Goal: Transaction & Acquisition: Subscribe to service/newsletter

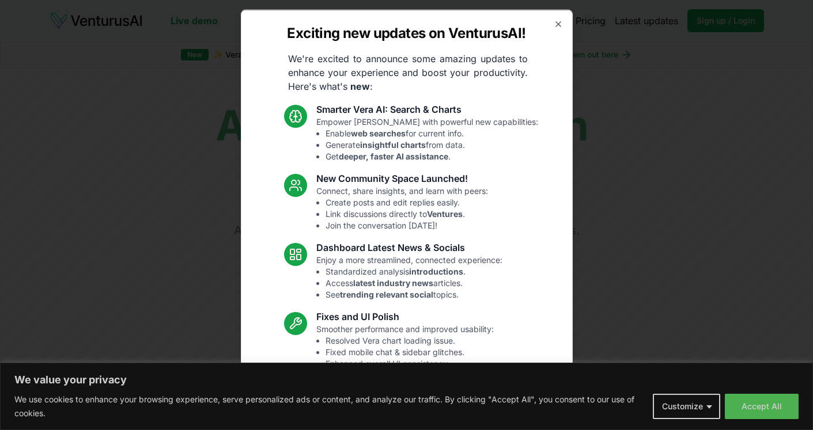
click at [555, 18] on div "Exciting new updates on VenturusAI! We're excited to announce some amazing upda…" at bounding box center [407, 215] width 332 height 412
click at [557, 22] on icon "button" at bounding box center [558, 23] width 5 height 5
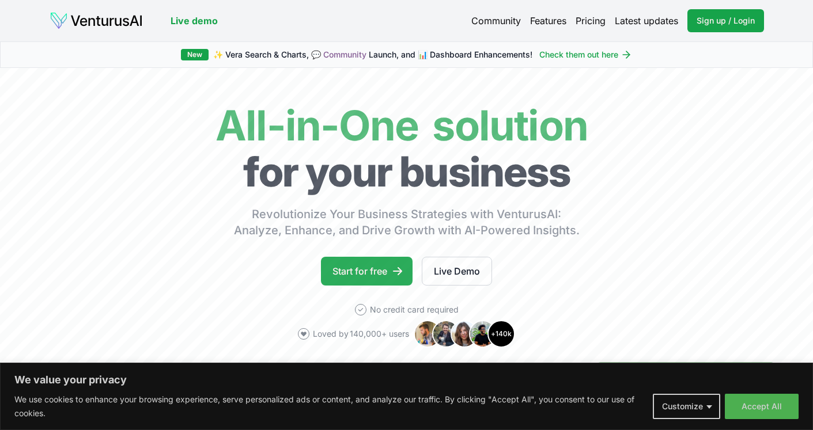
click at [365, 275] on link "Start for free" at bounding box center [367, 271] width 92 height 29
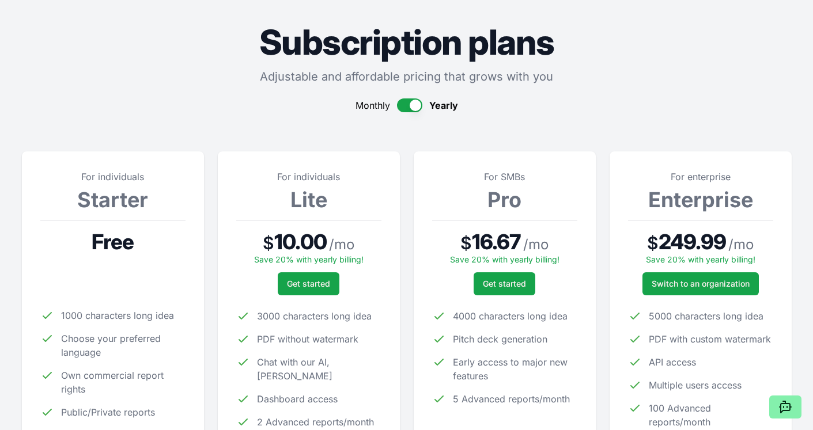
scroll to position [37, 0]
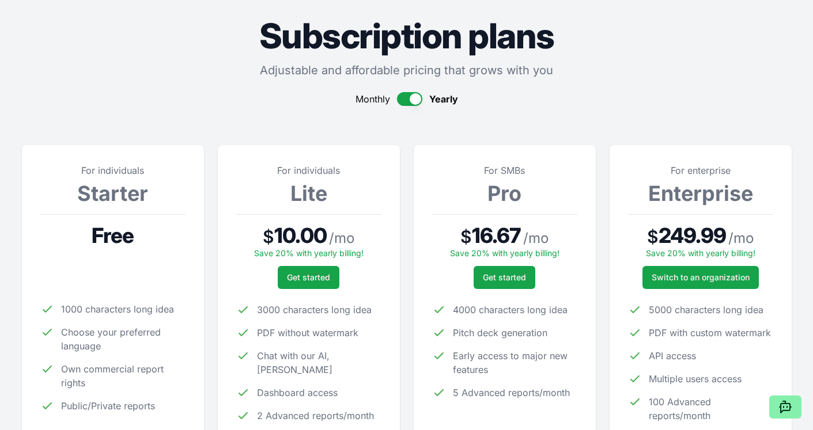
click at [410, 100] on button "button" at bounding box center [409, 99] width 25 height 14
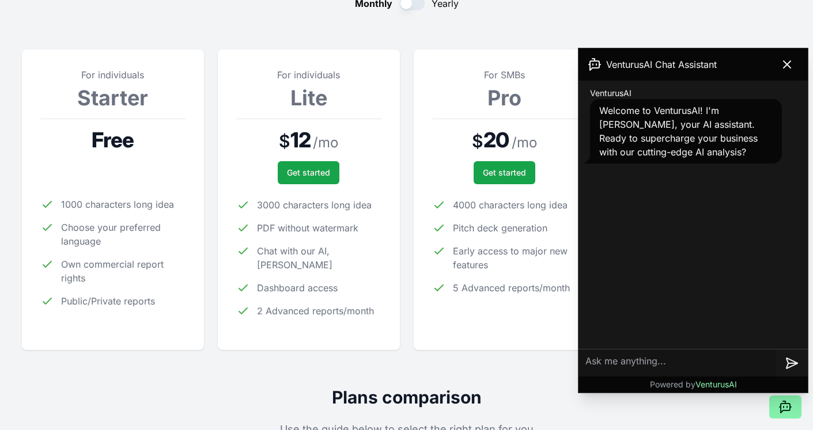
scroll to position [141, 0]
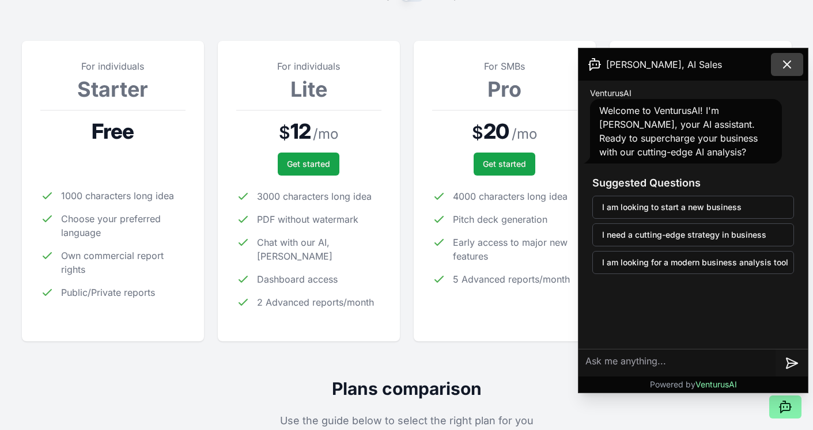
click at [788, 62] on icon at bounding box center [787, 65] width 14 height 14
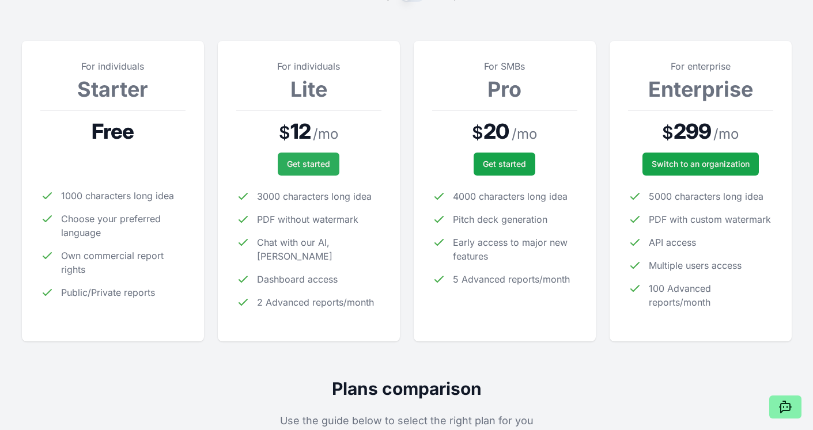
click at [317, 169] on span "Get started" at bounding box center [308, 164] width 43 height 12
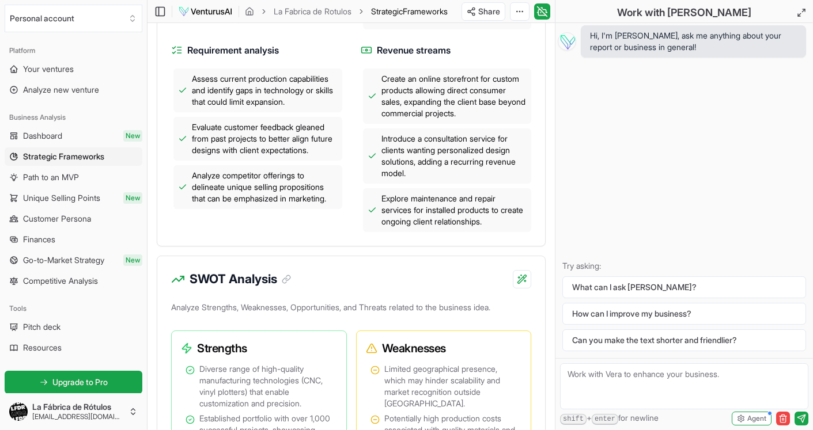
scroll to position [569, 0]
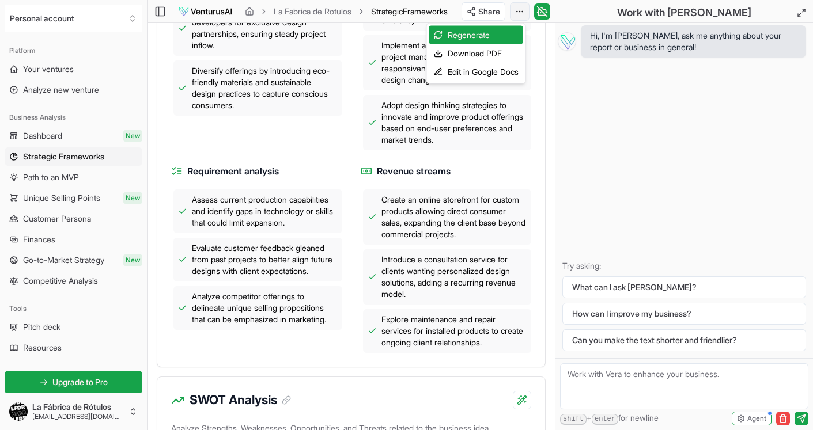
click at [470, 38] on div "Regenerate" at bounding box center [476, 35] width 94 height 18
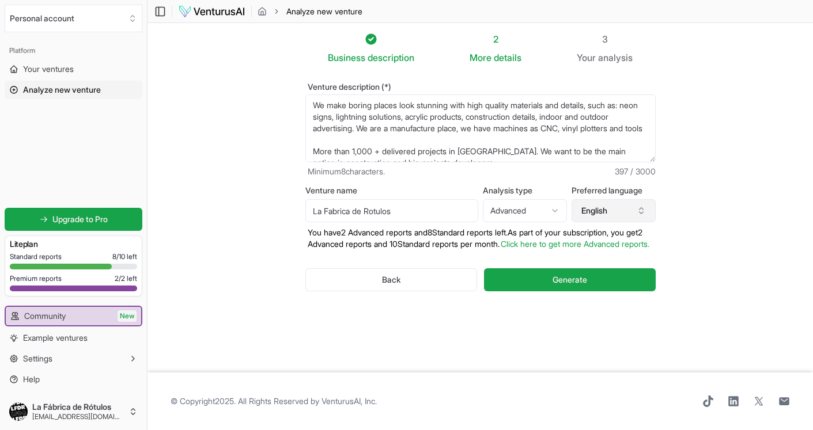
click at [615, 208] on button "English" at bounding box center [614, 210] width 84 height 23
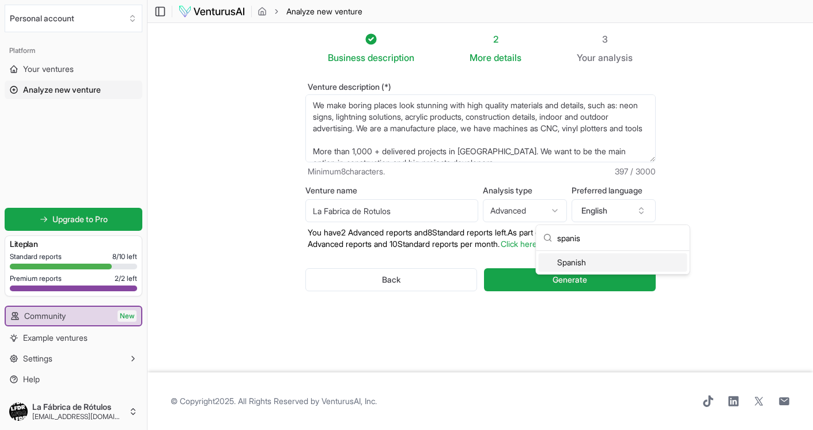
type input "spanis"
click at [562, 267] on div "Spanish" at bounding box center [613, 263] width 149 height 18
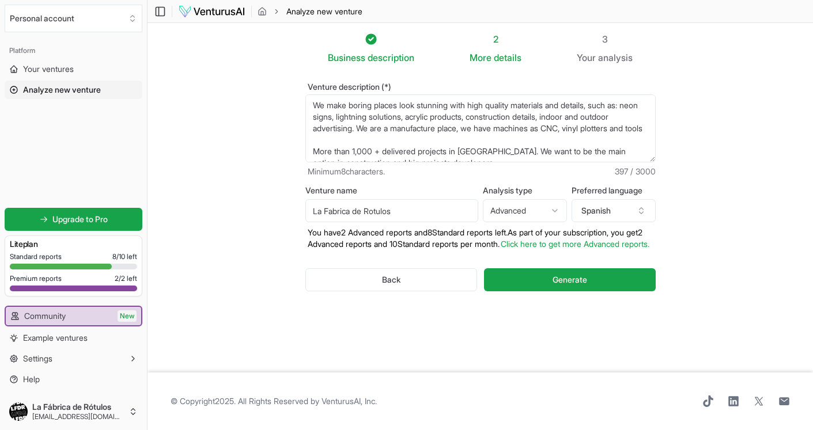
click at [537, 210] on html "We value your privacy We use cookies to enhance your browsing experience, serve…" at bounding box center [406, 215] width 813 height 430
click at [551, 289] on button "Generate" at bounding box center [569, 279] width 171 height 23
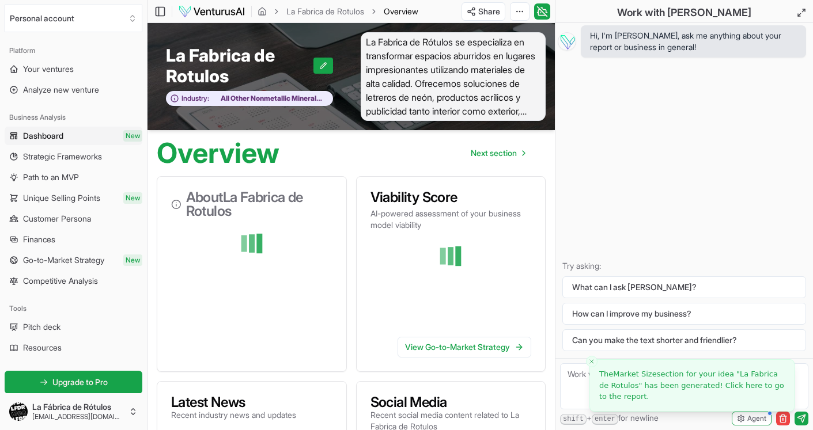
click at [589, 361] on icon "Close toast" at bounding box center [591, 361] width 7 height 7
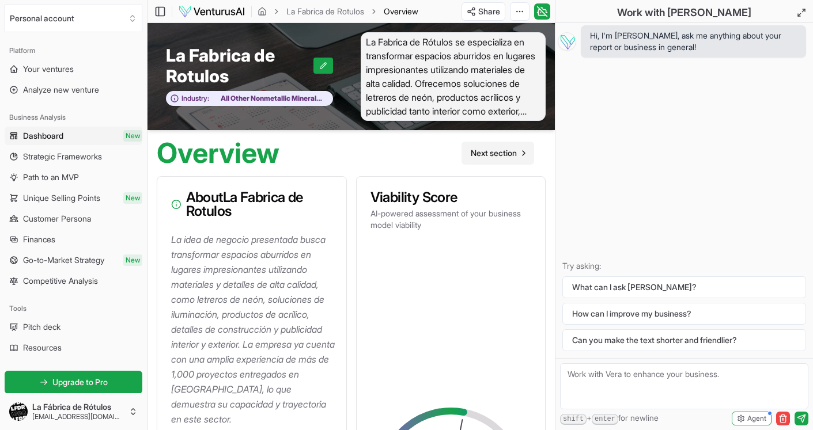
click at [500, 148] on span "Next section" at bounding box center [494, 153] width 46 height 12
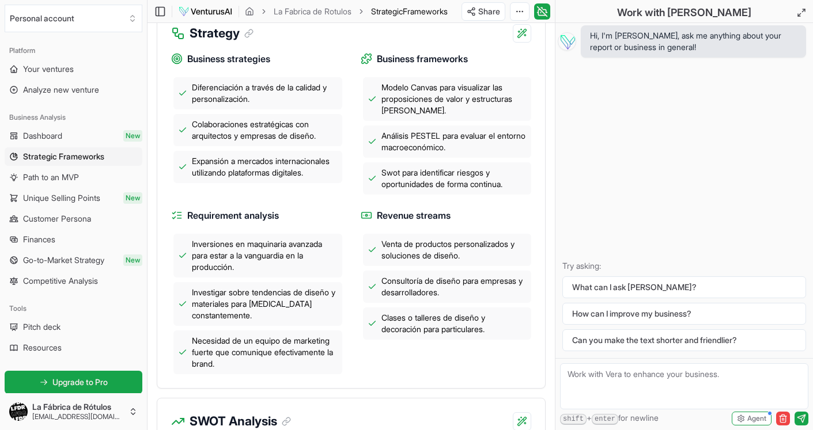
scroll to position [518, 0]
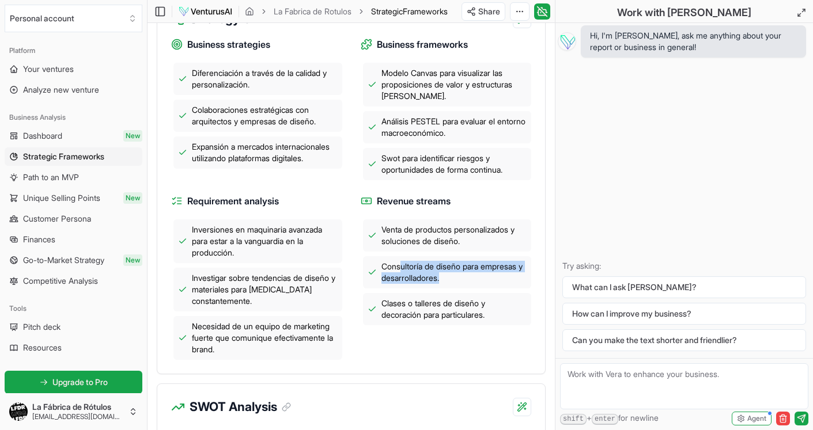
drag, startPoint x: 400, startPoint y: 268, endPoint x: 466, endPoint y: 275, distance: 65.5
click at [465, 275] on span "Consultoría de diseño para empresas y desarrolladores." at bounding box center [454, 272] width 146 height 23
click at [466, 275] on span "Consultoría de diseño para empresas y desarrolladores." at bounding box center [454, 272] width 146 height 23
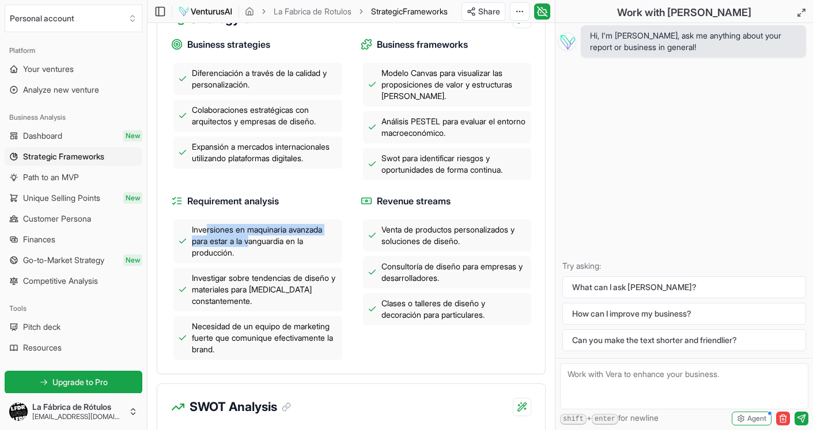
drag, startPoint x: 209, startPoint y: 226, endPoint x: 258, endPoint y: 246, distance: 53.3
click at [258, 246] on span "Inversiones en maquinaria avanzada para estar a la vanguardia en la producción." at bounding box center [265, 241] width 146 height 35
drag, startPoint x: 237, startPoint y: 249, endPoint x: 201, endPoint y: 225, distance: 43.1
click at [201, 225] on span "Inversiones en maquinaria avanzada para estar a la vanguardia en la producción." at bounding box center [265, 241] width 146 height 35
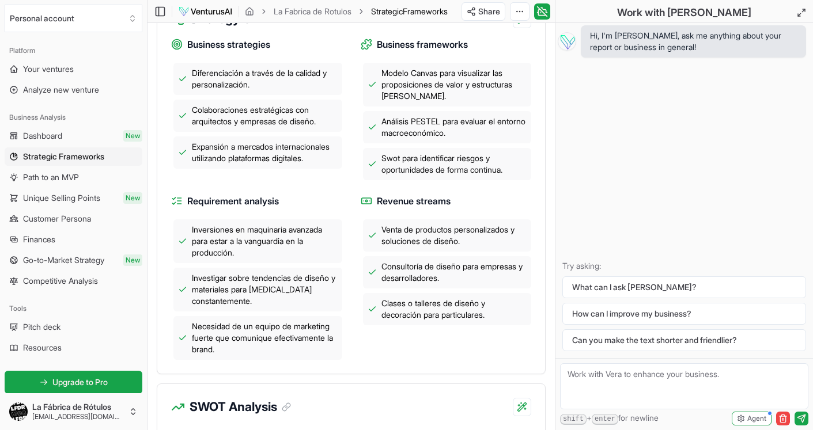
click at [201, 226] on span "Inversiones en maquinaria avanzada para estar a la vanguardia en la producción." at bounding box center [265, 241] width 146 height 35
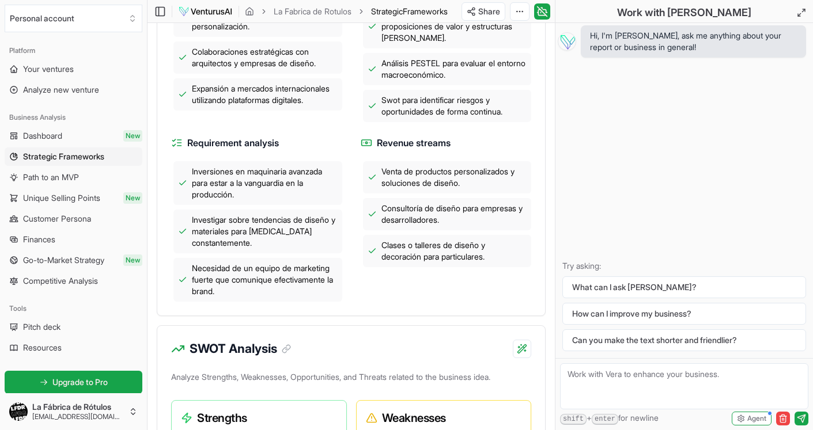
scroll to position [577, 0]
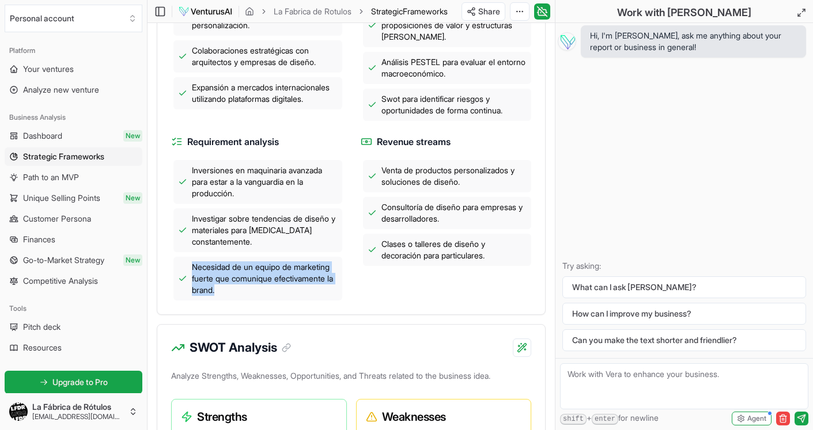
drag, startPoint x: 196, startPoint y: 265, endPoint x: 255, endPoint y: 297, distance: 67.0
click at [251, 295] on span "Necesidad de un equipo de marketing fuerte que comunique efectivamente la brand." at bounding box center [265, 279] width 146 height 35
click at [256, 297] on div "Necesidad de un equipo de marketing fuerte que comunique efectivamente la brand." at bounding box center [257, 279] width 169 height 44
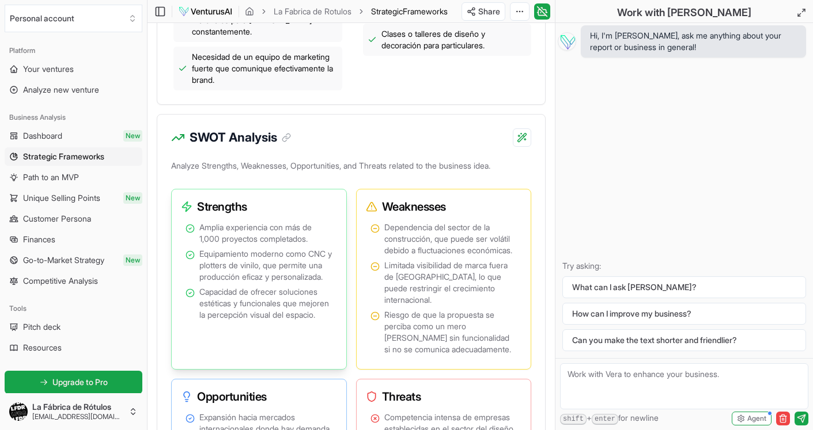
scroll to position [790, 0]
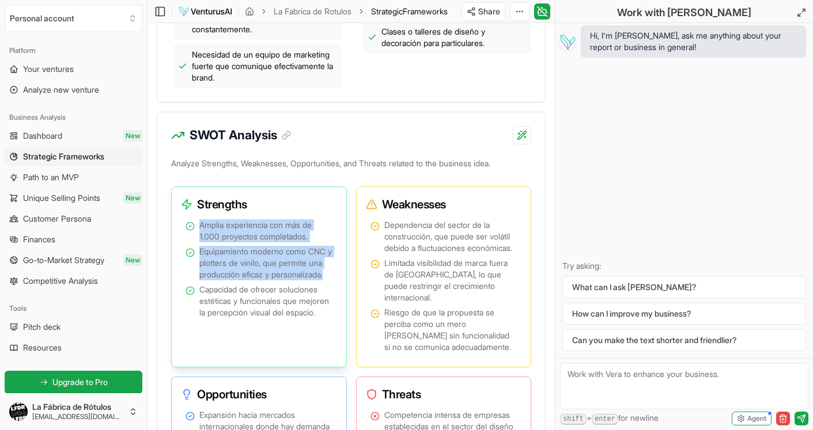
drag, startPoint x: 196, startPoint y: 224, endPoint x: 270, endPoint y: 285, distance: 96.2
click at [268, 283] on ul "Amplia experiencia con más de 1,000 proyectos completados. Equipamiento moderno…" at bounding box center [259, 269] width 147 height 99
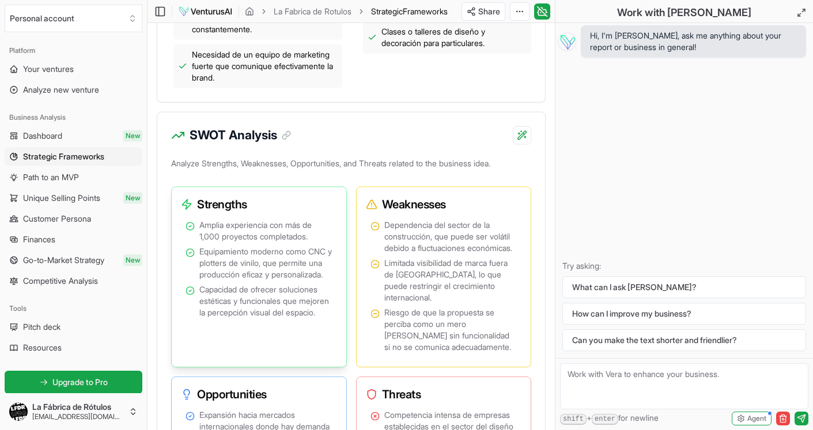
click at [275, 294] on span "Capacidad de ofrecer soluciones estéticas y funcionales que mejoren la percepci…" at bounding box center [265, 301] width 133 height 35
drag, startPoint x: 297, startPoint y: 254, endPoint x: 300, endPoint y: 282, distance: 28.4
click at [300, 281] on span "Equipamiento moderno como CNC y plotters de vinilo, que permite una producción …" at bounding box center [265, 263] width 133 height 35
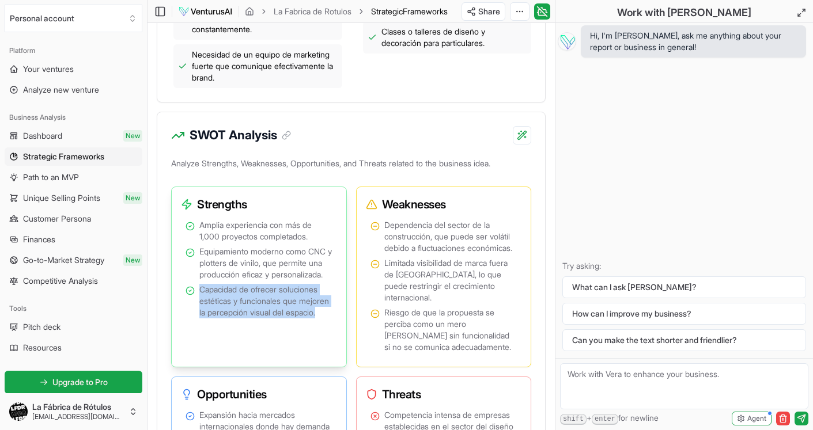
drag, startPoint x: 200, startPoint y: 298, endPoint x: 237, endPoint y: 334, distance: 51.3
click at [237, 319] on span "Capacidad de ofrecer soluciones estéticas y funcionales que mejoren la percepci…" at bounding box center [265, 301] width 133 height 35
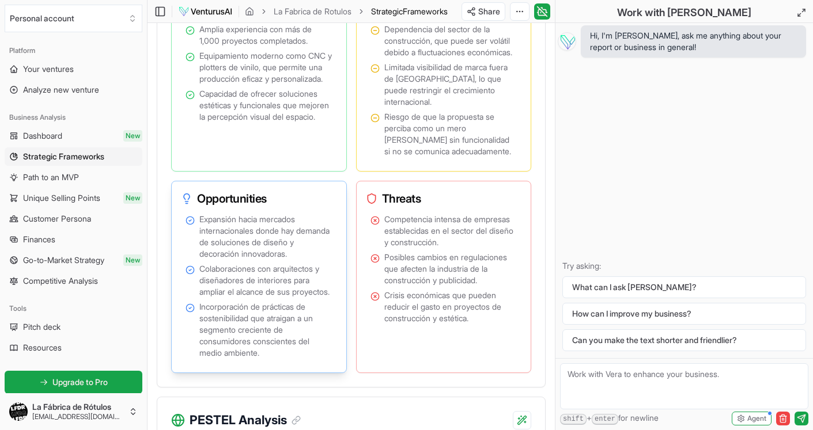
scroll to position [988, 0]
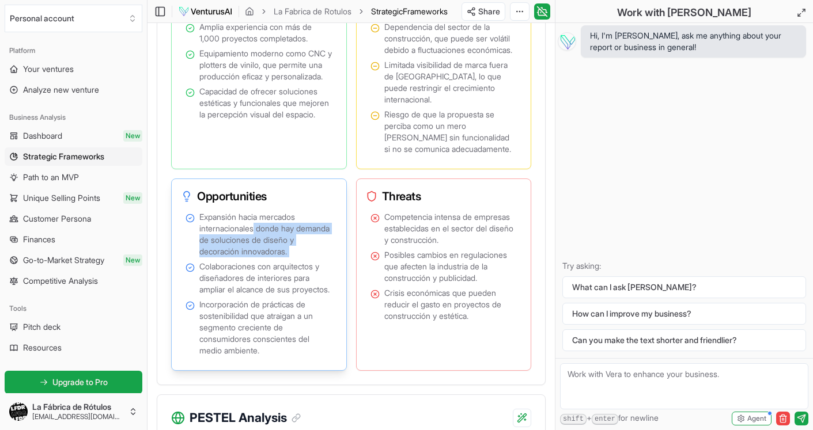
drag, startPoint x: 256, startPoint y: 235, endPoint x: 271, endPoint y: 271, distance: 39.0
click at [271, 271] on ul "Expansión hacia mercados internacionales donde hay demanda de soluciones de dis…" at bounding box center [259, 283] width 147 height 145
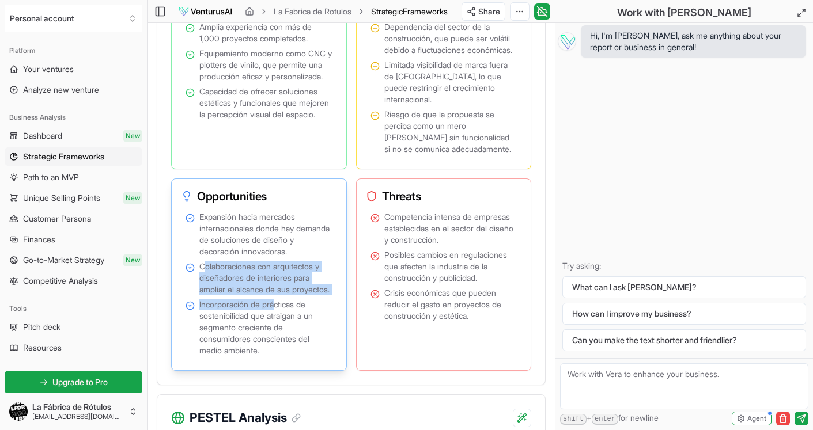
drag, startPoint x: 207, startPoint y: 275, endPoint x: 278, endPoint y: 327, distance: 87.5
click at [278, 327] on ul "Expansión hacia mercados internacionales donde hay demanda de soluciones de dis…" at bounding box center [259, 283] width 147 height 145
click at [278, 327] on span "Incorporación de prácticas de sostenibilidad que atraigan a un segmento crecien…" at bounding box center [265, 328] width 133 height 58
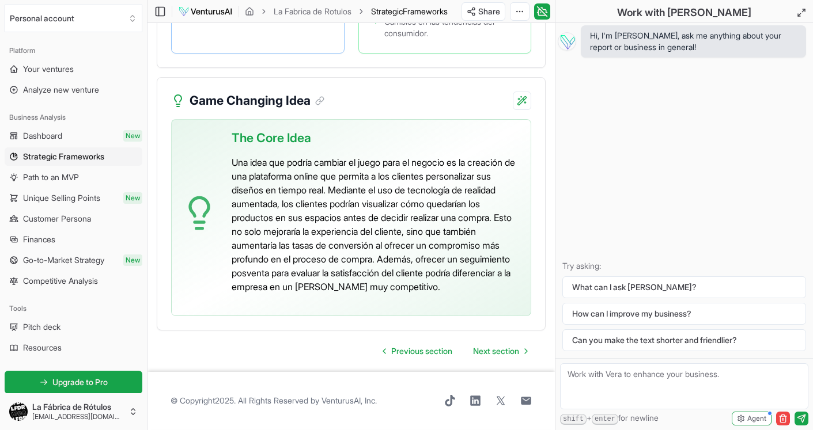
scroll to position [3247, 0]
click at [497, 356] on span "Next section" at bounding box center [496, 352] width 46 height 12
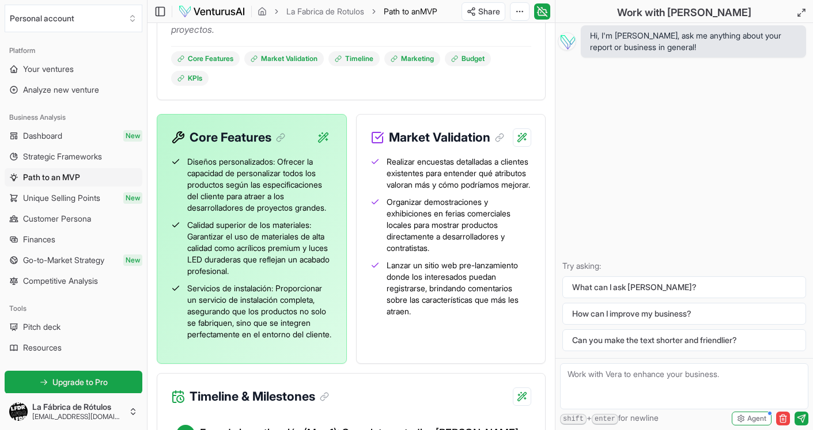
scroll to position [343, 0]
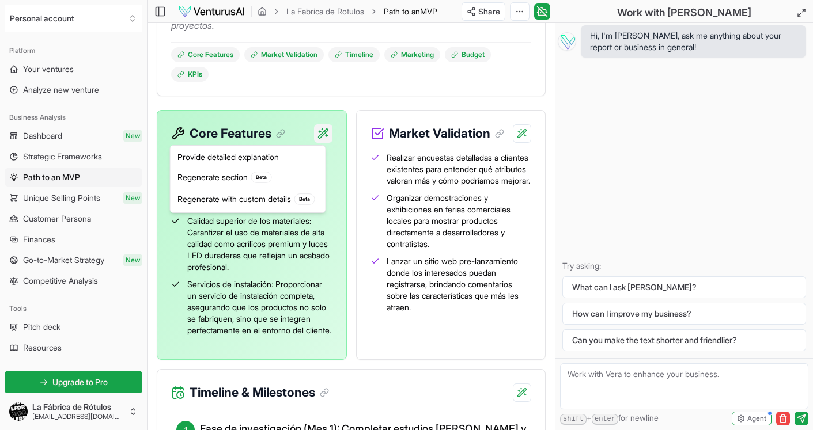
drag, startPoint x: 457, startPoint y: 86, endPoint x: 455, endPoint y: 92, distance: 6.4
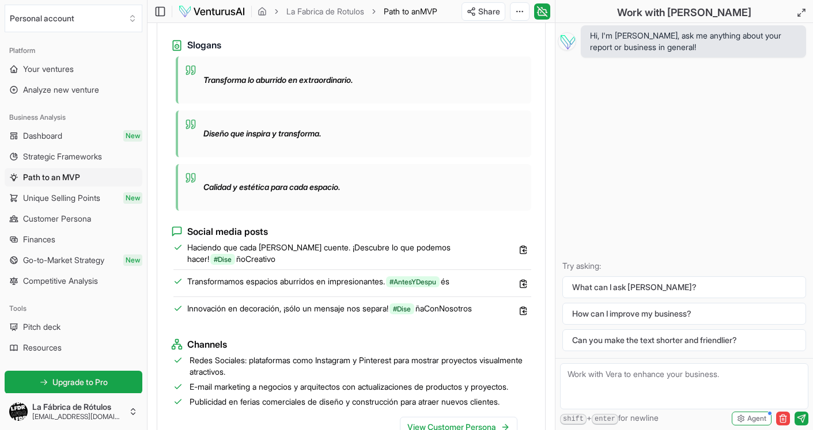
scroll to position [1106, 0]
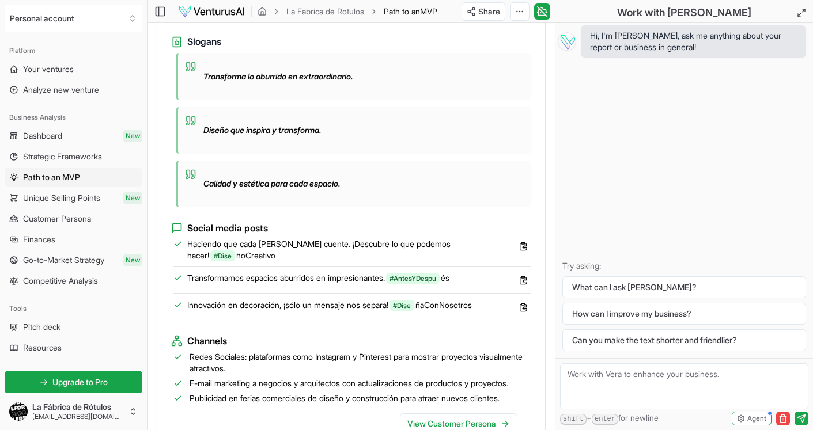
drag, startPoint x: 193, startPoint y: 314, endPoint x: 412, endPoint y: 313, distance: 218.9
click at [411, 284] on span "Transformamos espacios aburridos en impresionantes. #AntesYDespu és" at bounding box center [318, 279] width 262 height 12
click at [433, 284] on span "#AntesYDespu" at bounding box center [413, 278] width 54 height 11
click at [431, 284] on span "#AntesYDespu" at bounding box center [413, 278] width 54 height 11
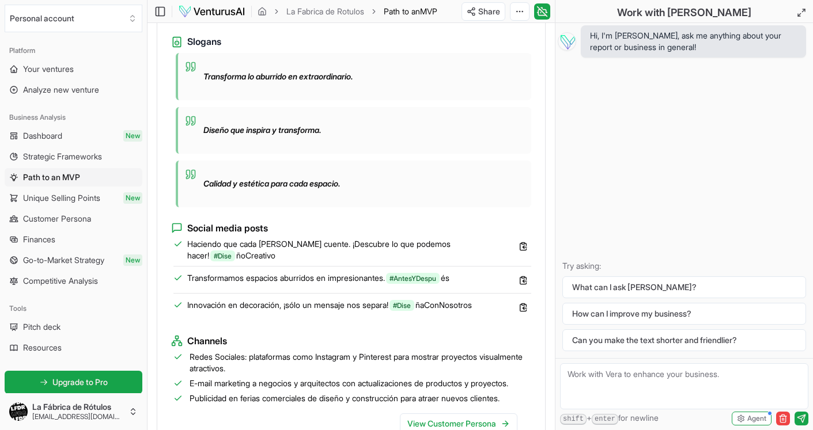
click at [478, 294] on li "Transformamos espacios aburridos en impresionantes. #AntesYDespu és" at bounding box center [352, 283] width 358 height 21
click at [414, 311] on span "#Dise" at bounding box center [401, 305] width 25 height 11
click at [317, 311] on span "Innovación en decoración, ¡sólo un mensaje nos separa! #Dise ñaConNosotros" at bounding box center [329, 306] width 285 height 12
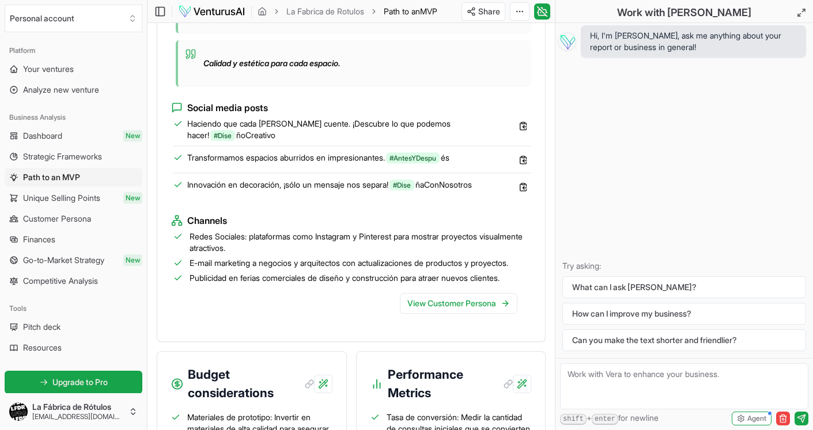
scroll to position [1228, 0]
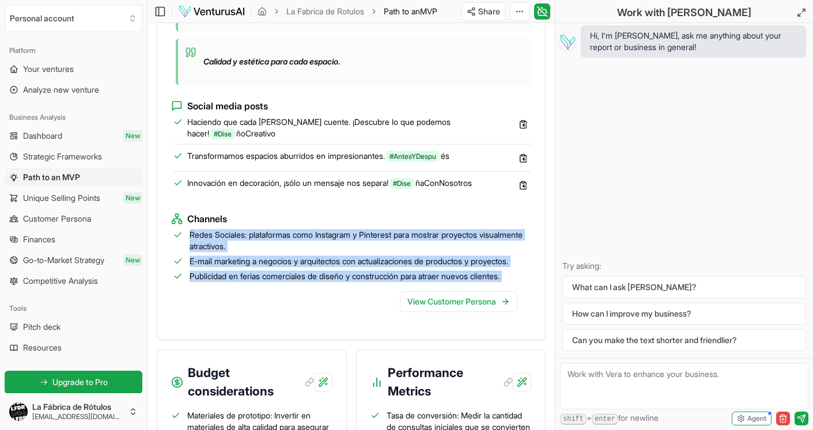
drag, startPoint x: 190, startPoint y: 260, endPoint x: 263, endPoint y: 326, distance: 97.9
click at [263, 325] on div "Explore the proposed marketing strategies, potential slogans, social media angl…" at bounding box center [351, 60] width 388 height 560
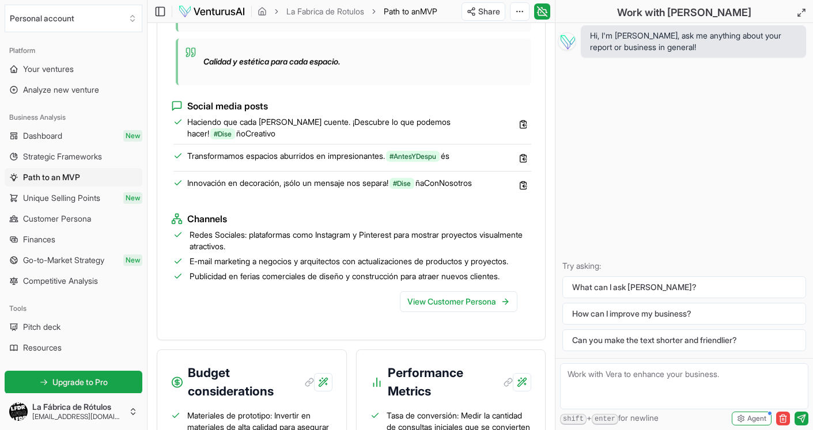
click at [263, 326] on div "View Customer Persona" at bounding box center [351, 304] width 360 height 44
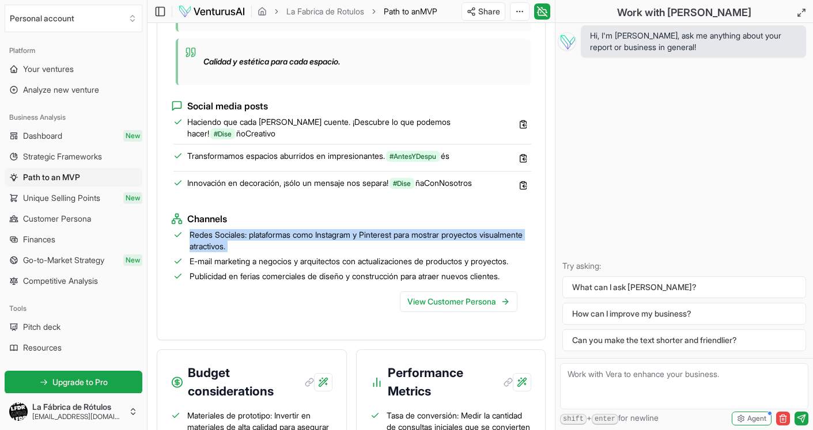
drag, startPoint x: 190, startPoint y: 268, endPoint x: 300, endPoint y: 290, distance: 112.1
click at [294, 282] on ul "Redes Sociales: plataformas como Instagram y Pinterest para mostrar proyectos v…" at bounding box center [351, 255] width 360 height 53
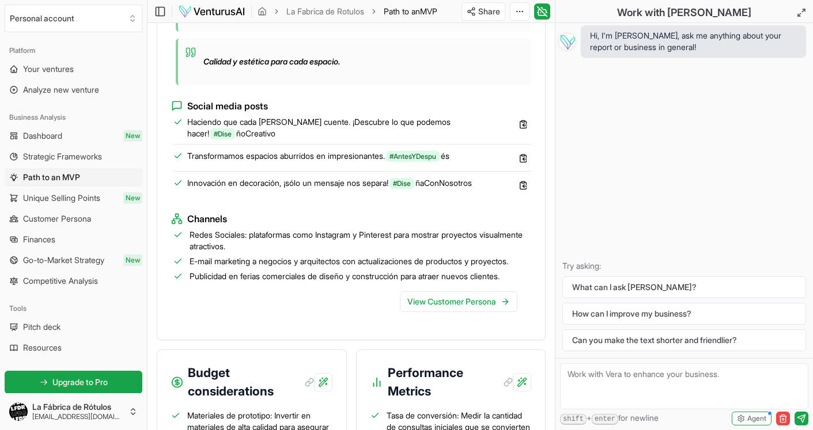
click at [300, 267] on span "E-mail marketing a negocios y arquitectos con actualizaciones de productos y pr…" at bounding box center [349, 262] width 319 height 12
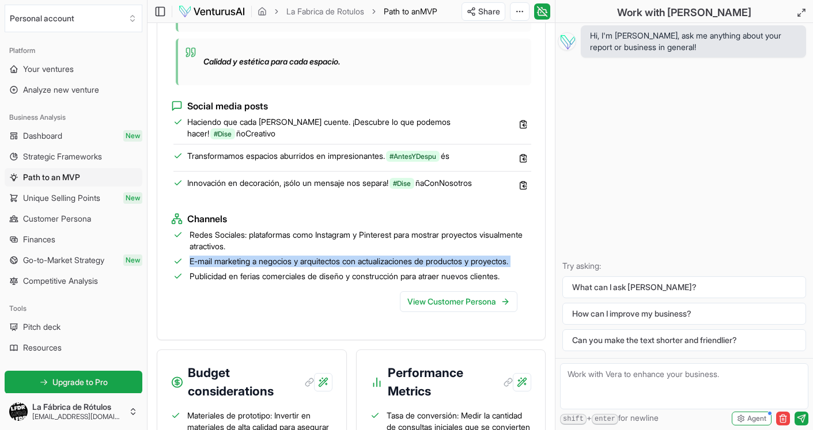
drag, startPoint x: 317, startPoint y: 280, endPoint x: 432, endPoint y: 302, distance: 117.3
click at [423, 282] on ul "Redes Sociales: plataformas como Instagram y Pinterest para mostrar proyectos v…" at bounding box center [351, 255] width 360 height 53
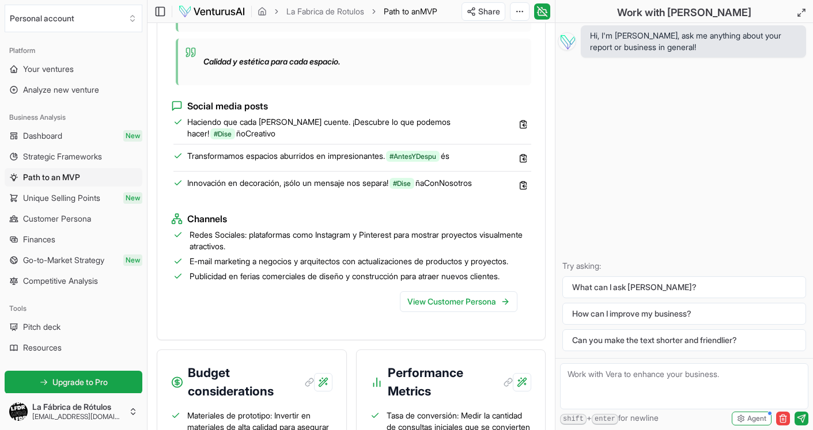
click at [440, 282] on ul "Redes Sociales: plataformas como Instagram y Pinterest para mostrar proyectos v…" at bounding box center [351, 255] width 360 height 53
click at [266, 282] on span "Publicidad en ferias comerciales de diseño y construcción para atraer nuevos cl…" at bounding box center [345, 277] width 310 height 12
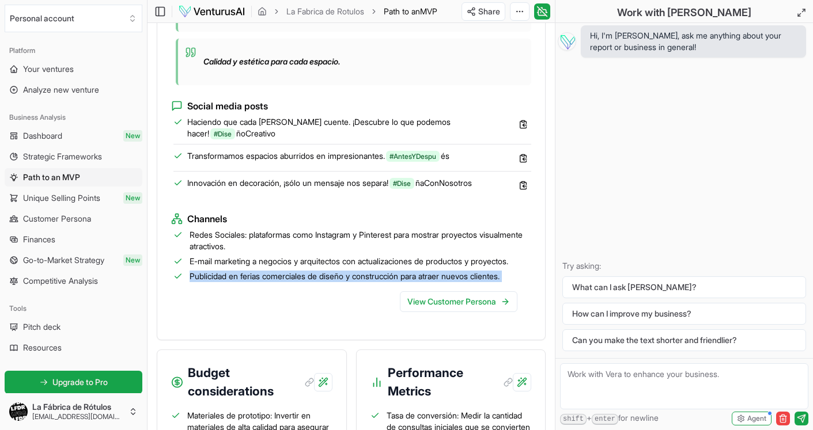
click at [266, 282] on span "Publicidad en ferias comerciales de diseño y construcción para atraer nuevos cl…" at bounding box center [345, 277] width 310 height 12
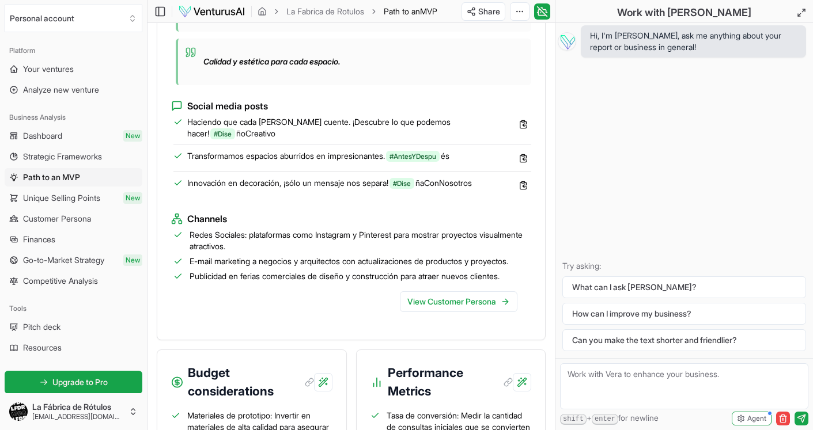
click at [326, 340] on div "Explore the proposed marketing strategies, potential slogans, social media angl…" at bounding box center [351, 60] width 388 height 560
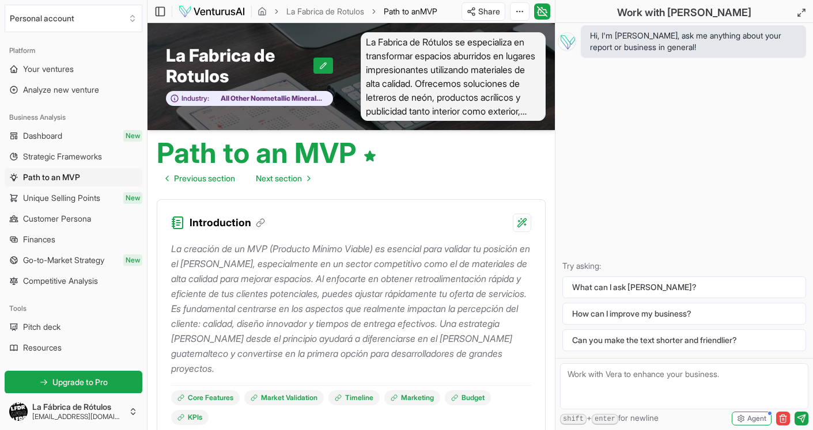
scroll to position [0, 0]
click at [290, 175] on span "Next section" at bounding box center [279, 179] width 46 height 12
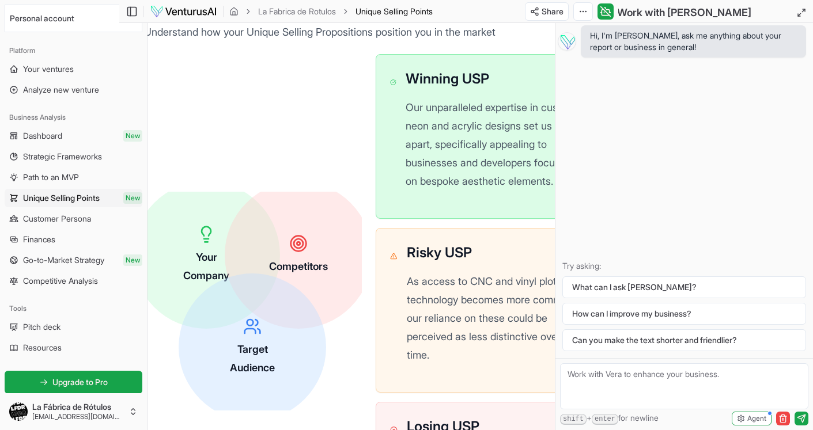
scroll to position [364, 28]
click at [392, 220] on div "Winning USP Our unparalleled expertise in custom neon and acrylic designs set u…" at bounding box center [485, 135] width 224 height 168
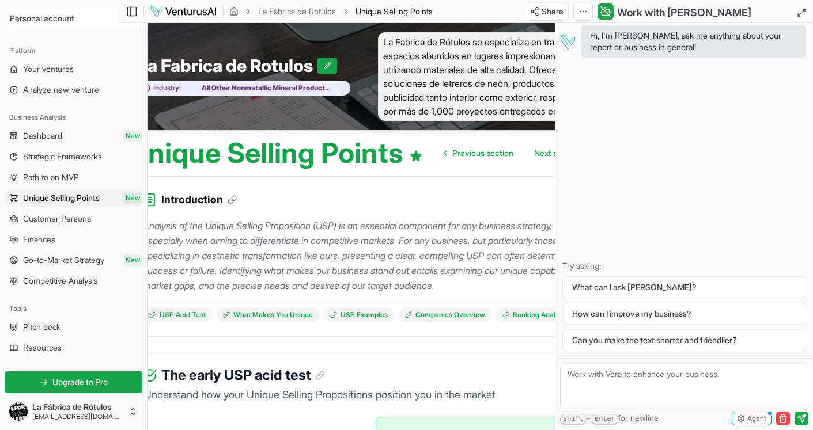
scroll to position [0, 28]
